Goal: Navigation & Orientation: Understand site structure

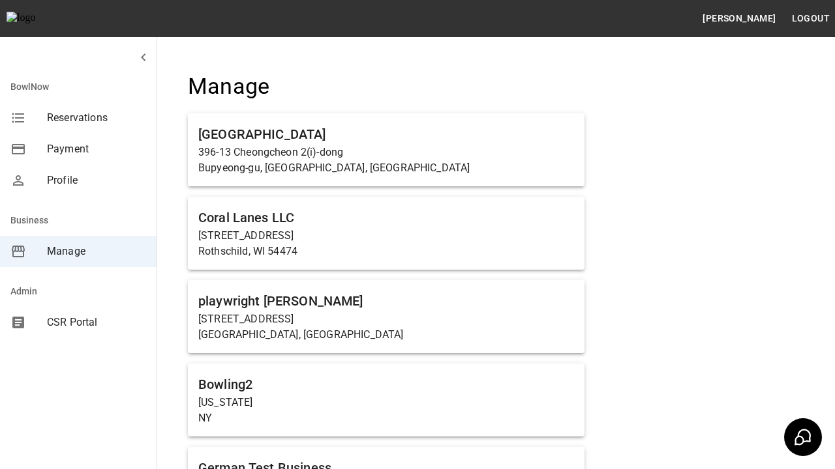
click at [78, 252] on span "Manage" at bounding box center [96, 252] width 99 height 16
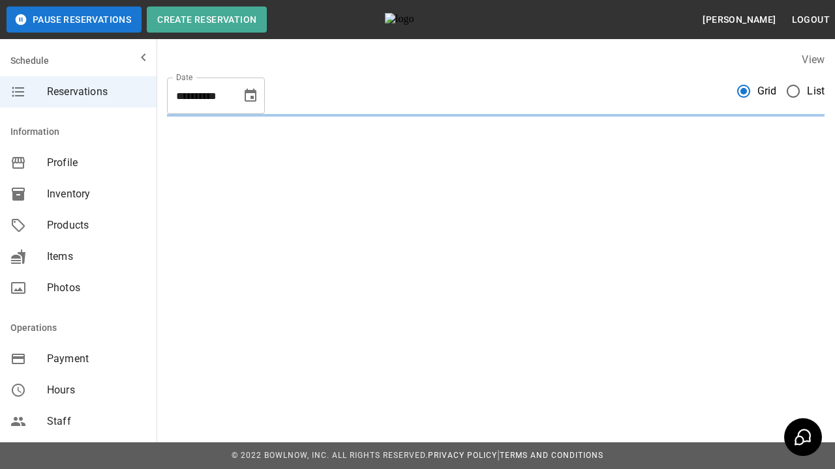
click at [78, 163] on span "Profile" at bounding box center [96, 163] width 99 height 16
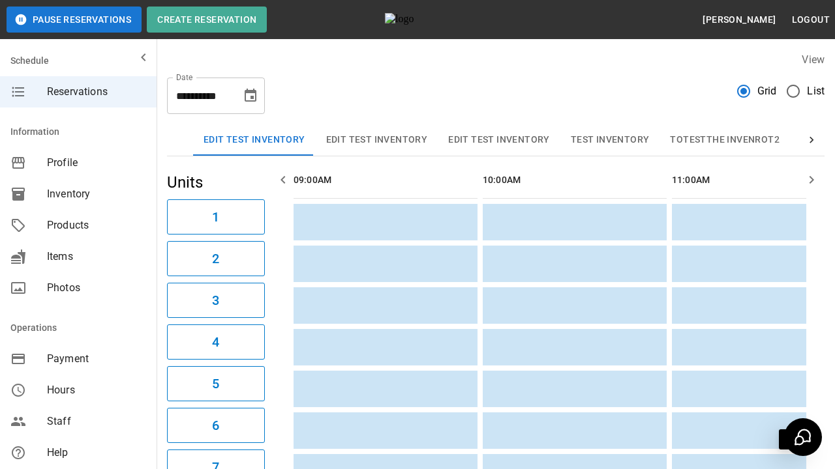
scroll to position [0, 946]
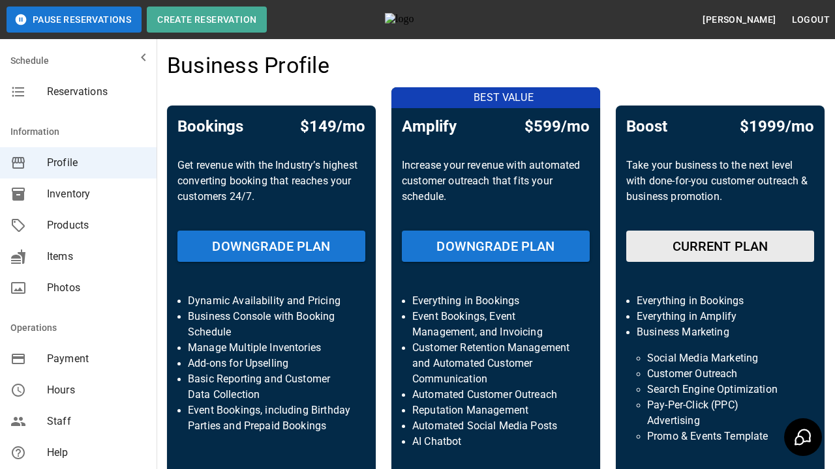
click at [78, 194] on span "Inventory" at bounding box center [96, 194] width 99 height 16
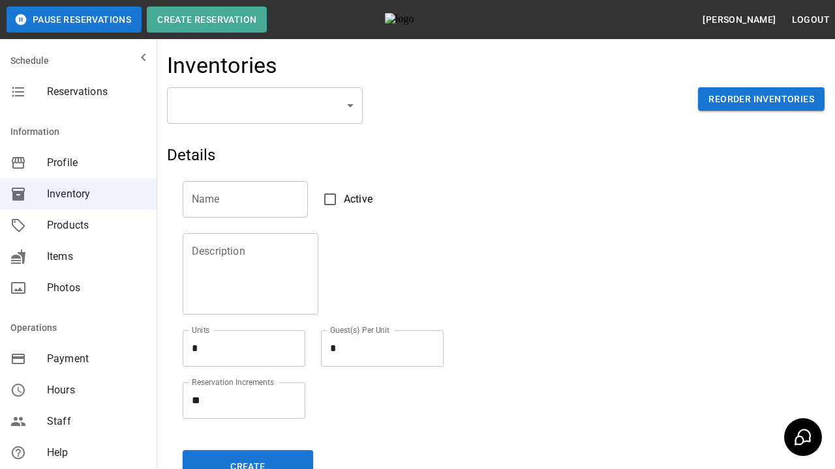
click at [78, 226] on span "Products" at bounding box center [96, 226] width 99 height 16
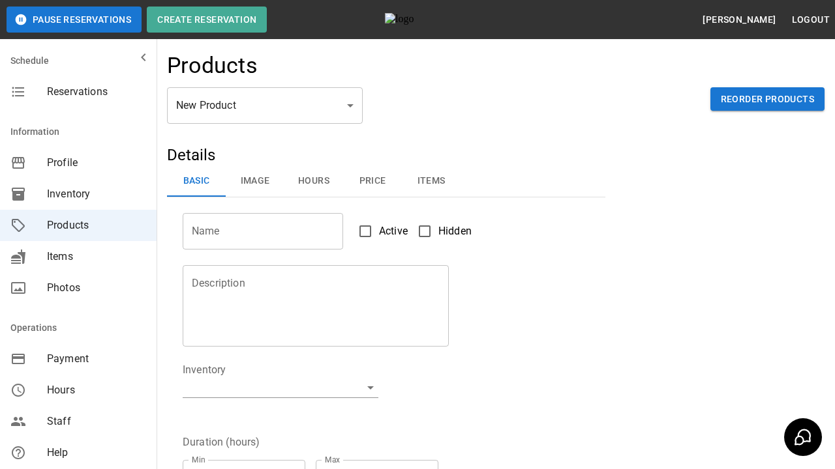
click at [78, 257] on span "Items" at bounding box center [96, 257] width 99 height 16
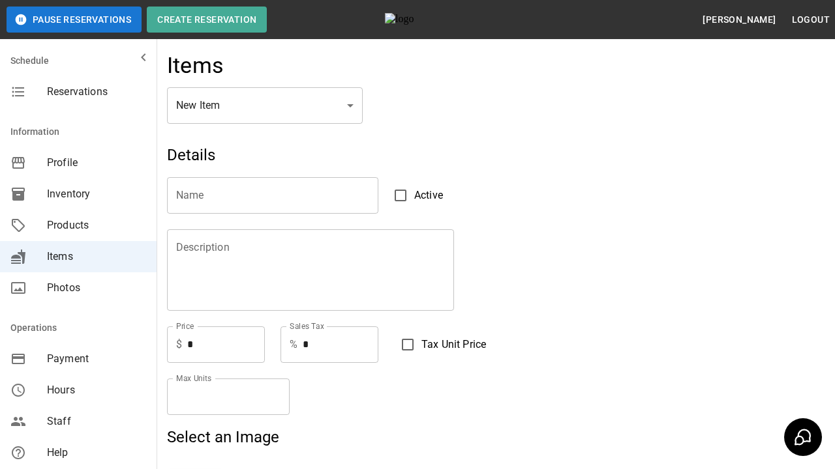
click at [78, 288] on span "Photos" at bounding box center [96, 288] width 99 height 16
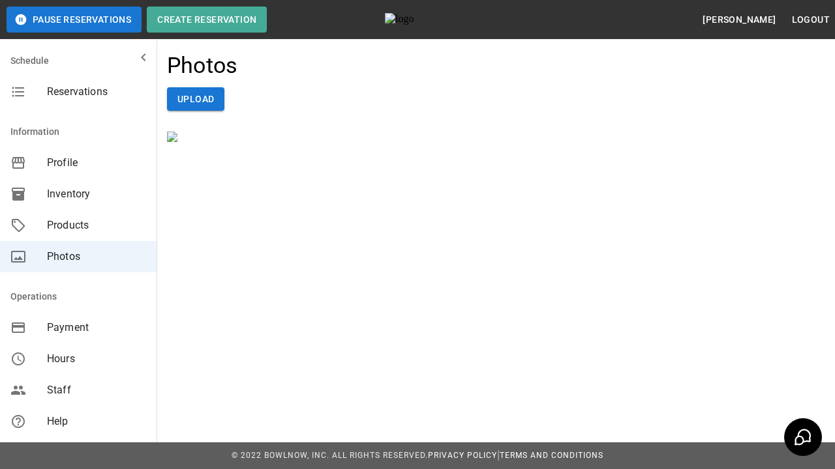
click at [78, 328] on span "Payment" at bounding box center [96, 328] width 99 height 16
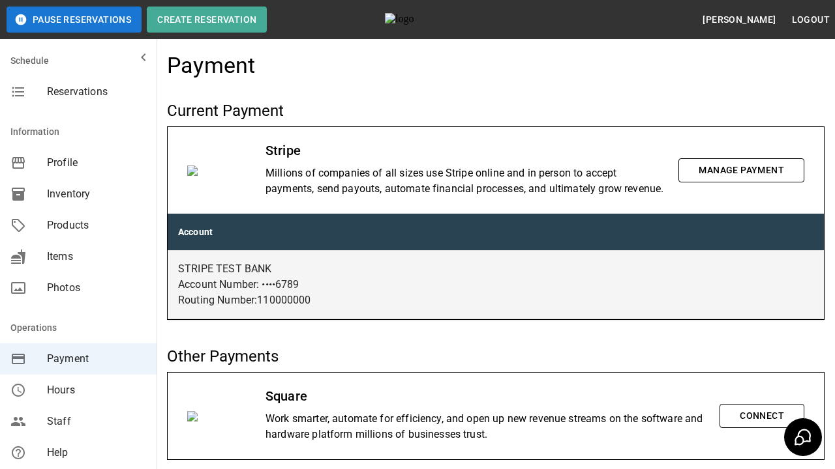
click at [78, 391] on span "Hours" at bounding box center [96, 391] width 99 height 16
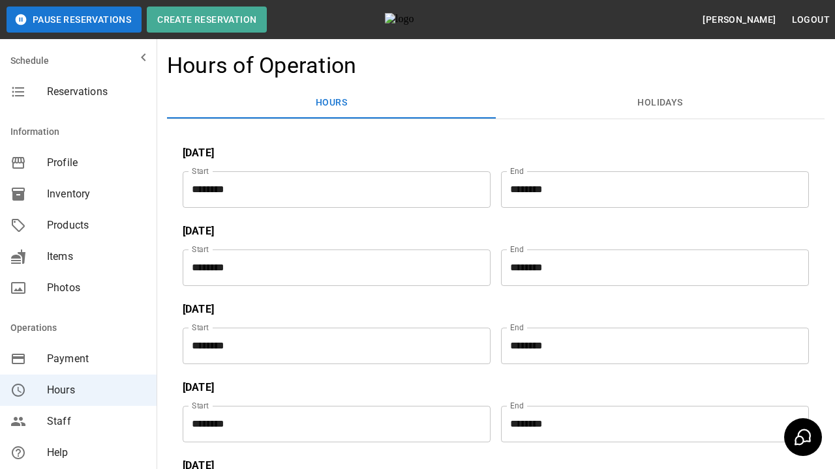
click at [78, 422] on span "Staff" at bounding box center [96, 422] width 99 height 16
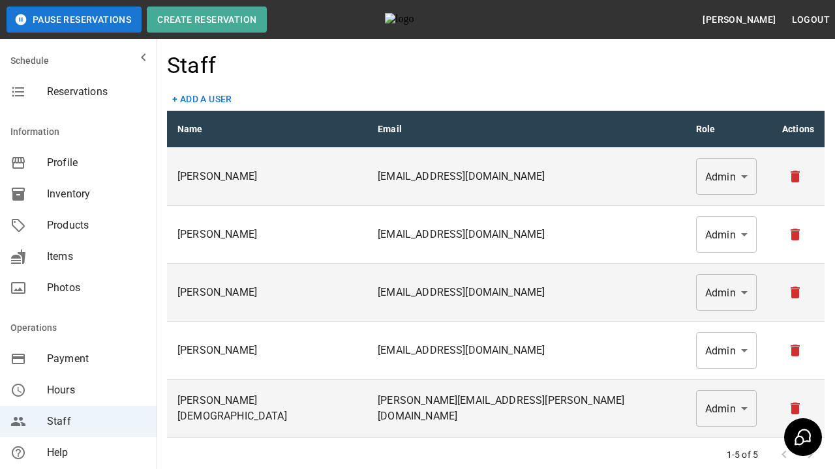
click at [78, 453] on span "Help" at bounding box center [96, 453] width 99 height 16
